Goal: Check status: Check status

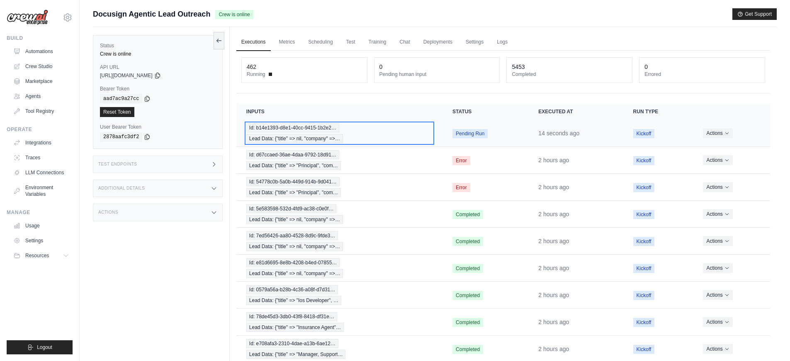
click at [297, 135] on span "Lead Data: {"title" => nil, "company" =>…" at bounding box center [294, 138] width 97 height 9
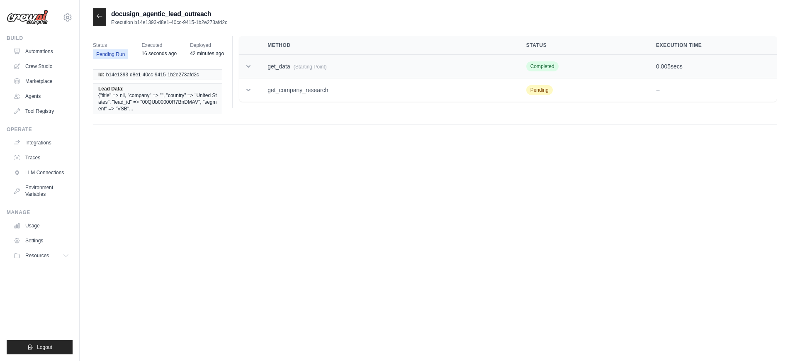
click at [284, 71] on td "get_data (Starting Point)" at bounding box center [387, 67] width 258 height 24
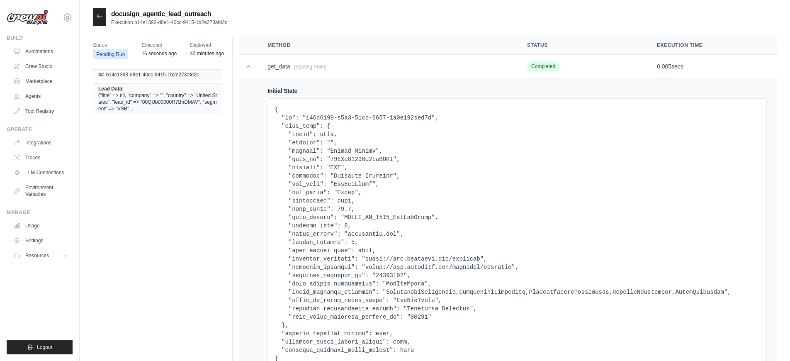
click at [362, 235] on pre at bounding box center [517, 233] width 485 height 257
click at [390, 236] on pre at bounding box center [517, 233] width 485 height 257
drag, startPoint x: 397, startPoint y: 235, endPoint x: 349, endPoint y: 234, distance: 48.6
click at [349, 234] on pre at bounding box center [517, 233] width 485 height 257
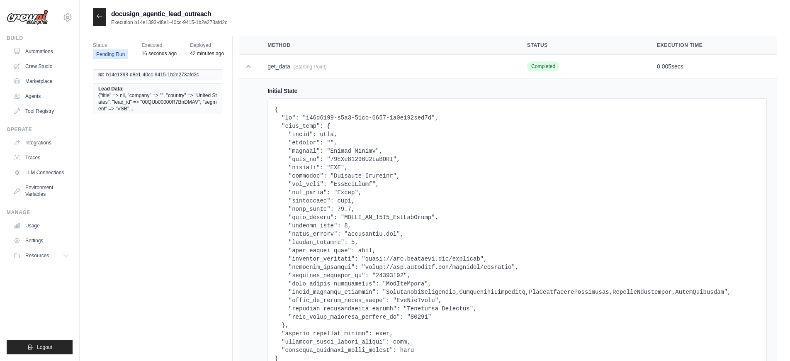
click at [367, 241] on pre at bounding box center [517, 233] width 485 height 257
drag, startPoint x: 349, startPoint y: 234, endPoint x: 397, endPoint y: 234, distance: 47.7
click at [397, 234] on pre at bounding box center [517, 233] width 485 height 257
click at [100, 20] on div at bounding box center [99, 17] width 13 height 18
click at [100, 15] on icon at bounding box center [99, 16] width 7 height 7
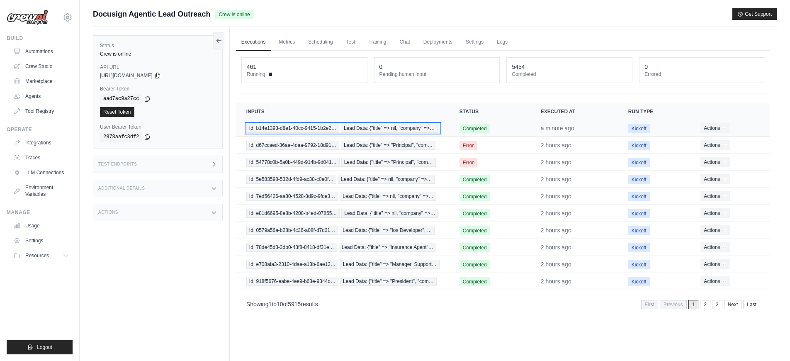
click at [324, 129] on span "Id: b14e1393-d8e1-40cc-9415-1b2e2…" at bounding box center [292, 128] width 93 height 9
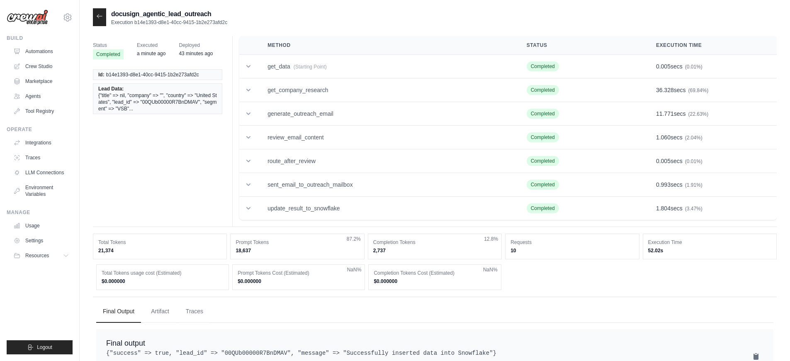
click at [270, 250] on dd "18,637" at bounding box center [297, 250] width 123 height 7
click at [131, 249] on dd "21,374" at bounding box center [159, 250] width 123 height 7
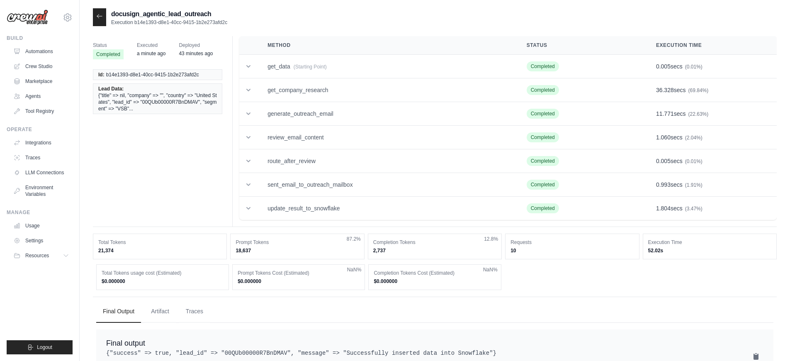
click at [131, 249] on dd "21,374" at bounding box center [159, 250] width 123 height 7
copy div "21,374"
